Goal: Task Accomplishment & Management: Complete application form

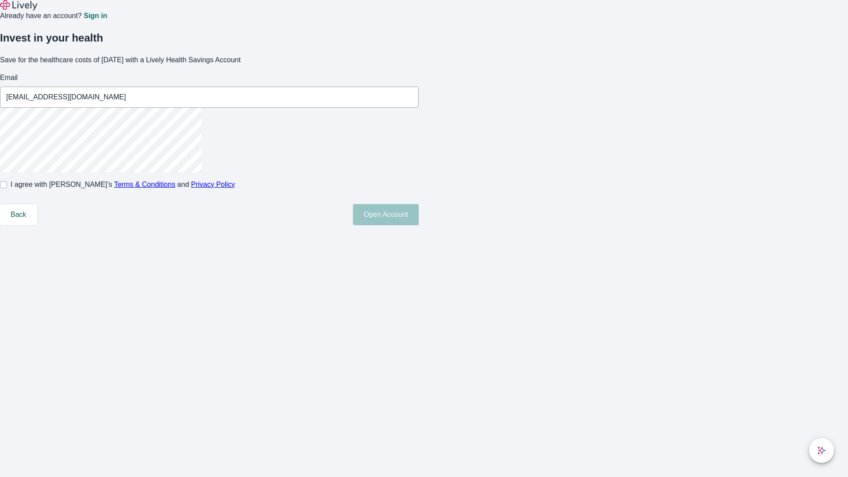
click at [7, 188] on input "I agree with Lively’s Terms & Conditions and Privacy Policy" at bounding box center [3, 184] width 7 height 7
checkbox input "true"
click at [419, 225] on button "Open Account" at bounding box center [386, 214] width 66 height 21
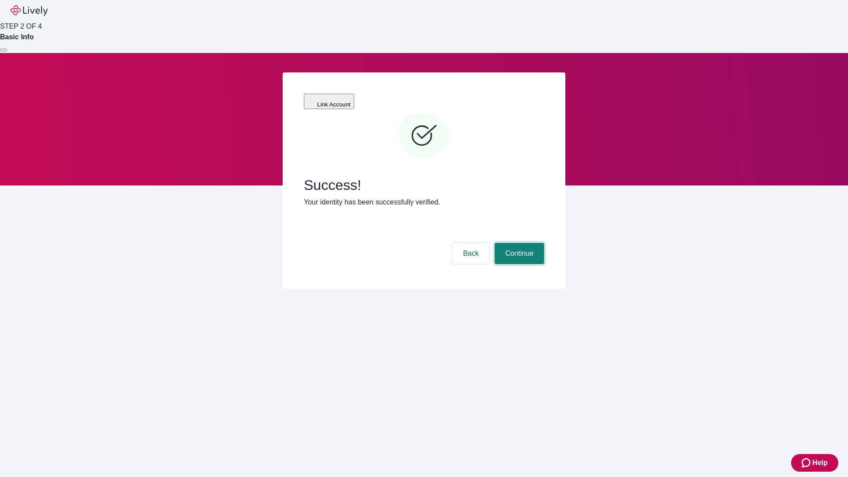
click at [518, 243] on button "Continue" at bounding box center [519, 253] width 49 height 21
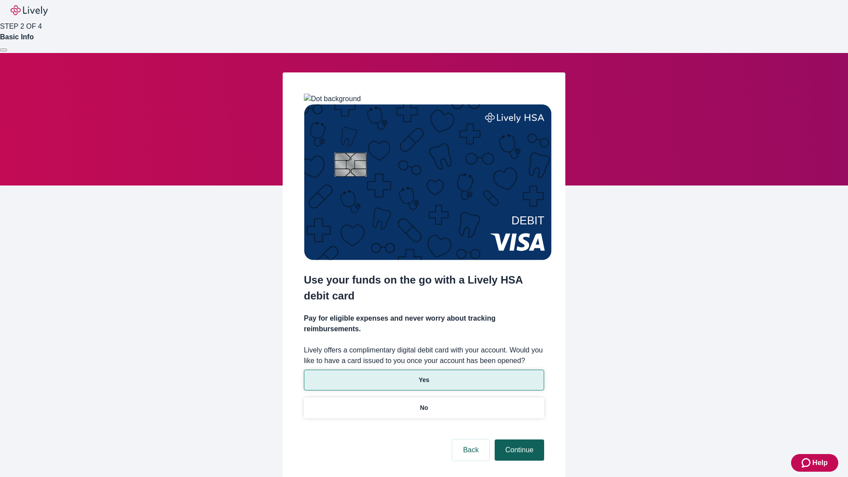
click at [424, 376] on p "Yes" at bounding box center [424, 380] width 11 height 9
click at [518, 440] on button "Continue" at bounding box center [519, 450] width 49 height 21
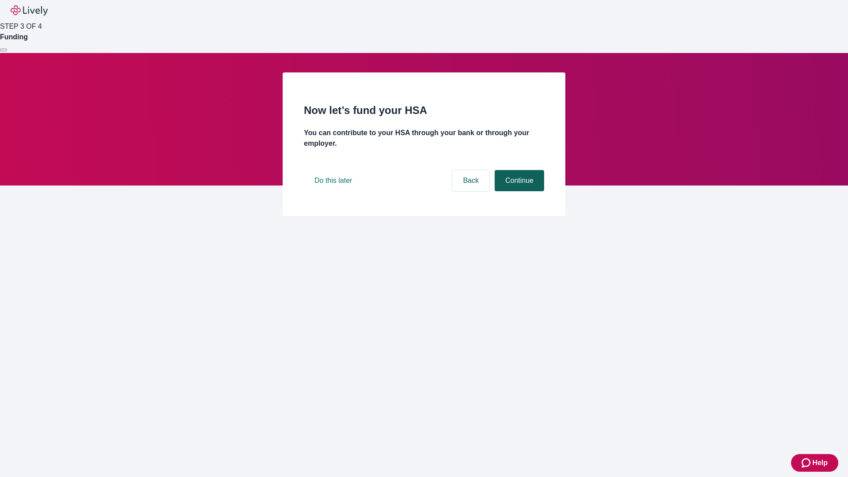
click at [518, 191] on button "Continue" at bounding box center [519, 180] width 49 height 21
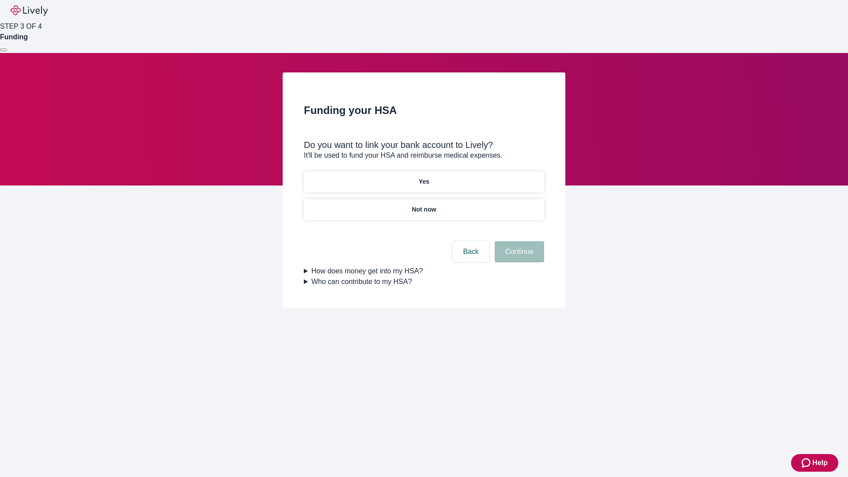
click at [424, 205] on p "Not now" at bounding box center [424, 209] width 24 height 9
click at [518, 257] on button "Continue" at bounding box center [519, 251] width 49 height 21
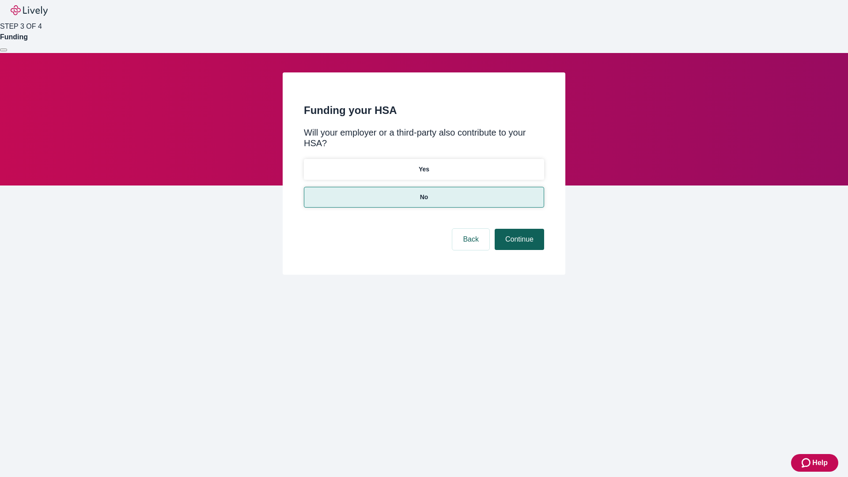
click at [518, 229] on button "Continue" at bounding box center [519, 239] width 49 height 21
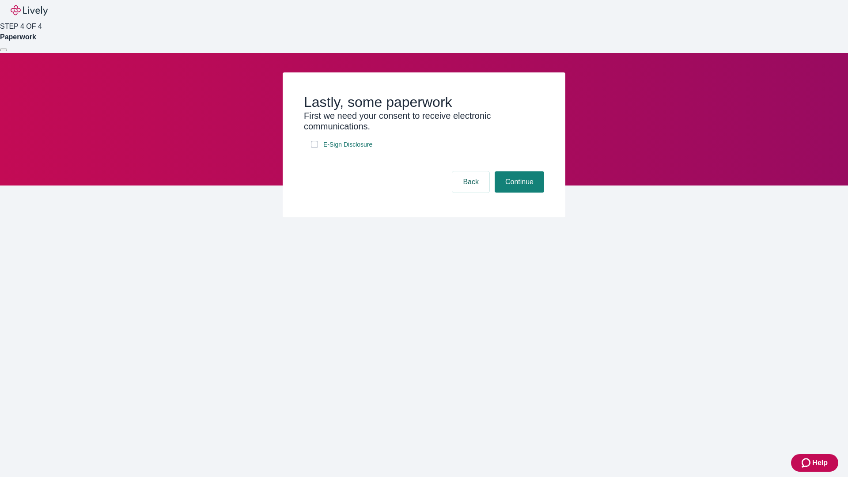
click at [315, 148] on input "E-Sign Disclosure" at bounding box center [314, 144] width 7 height 7
checkbox input "true"
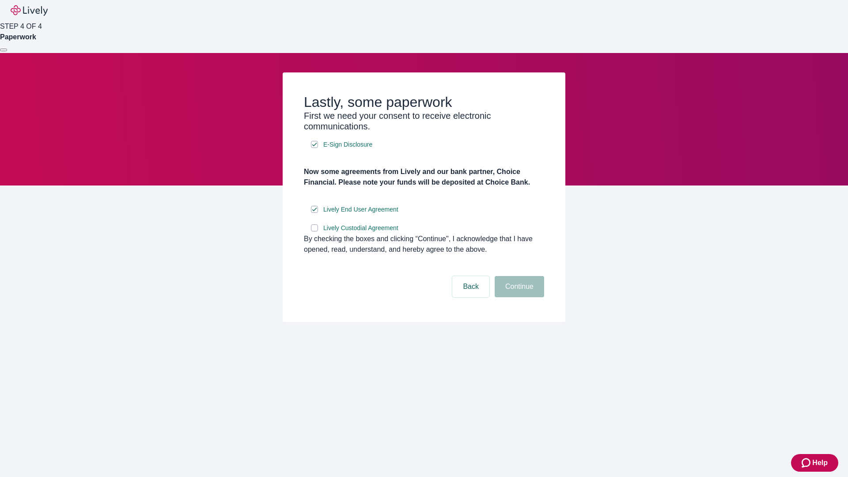
click at [315, 231] on input "Lively Custodial Agreement" at bounding box center [314, 227] width 7 height 7
checkbox input "true"
click at [518, 297] on button "Continue" at bounding box center [519, 286] width 49 height 21
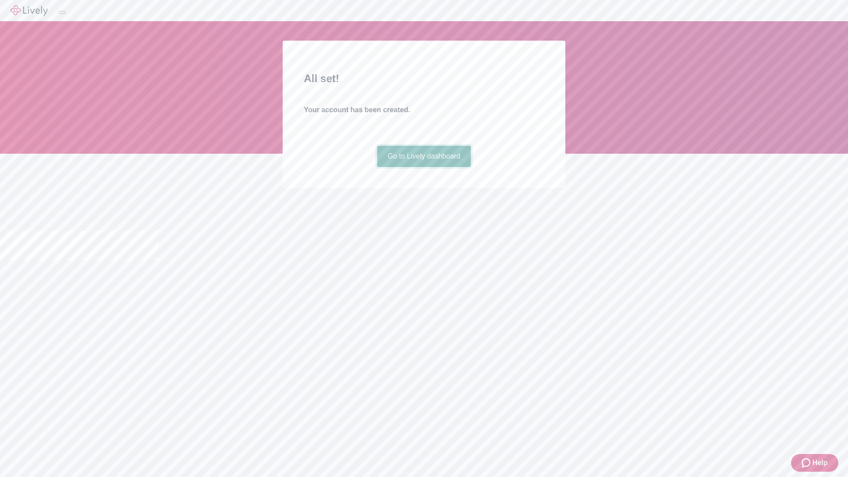
click at [424, 167] on link "Go to Lively dashboard" at bounding box center [424, 156] width 94 height 21
